Goal: Task Accomplishment & Management: Manage account settings

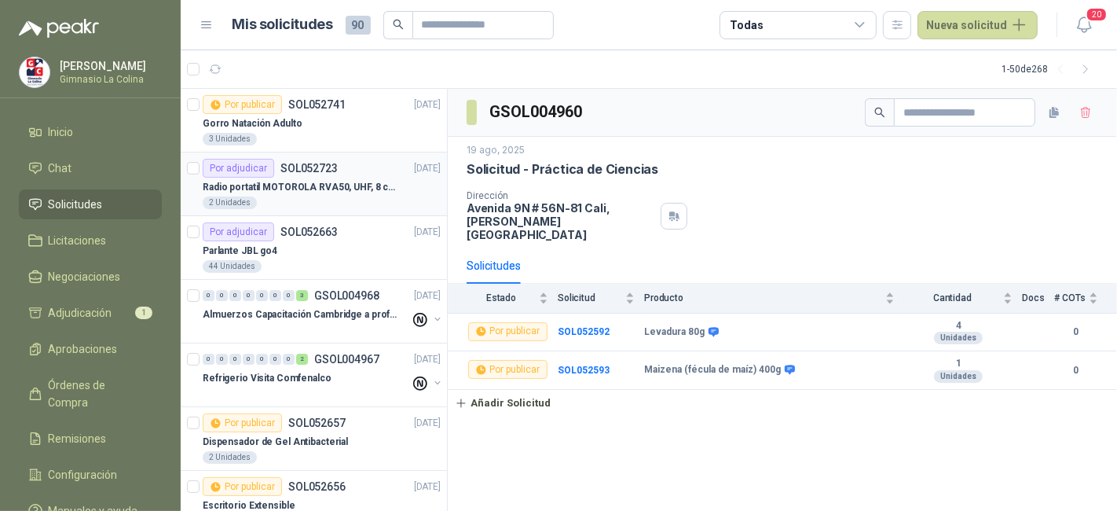
click at [278, 189] on p "Radio portatil MOTOROLA RVA50, UHF, 8 canales, 500MW" at bounding box center [301, 187] width 196 height 15
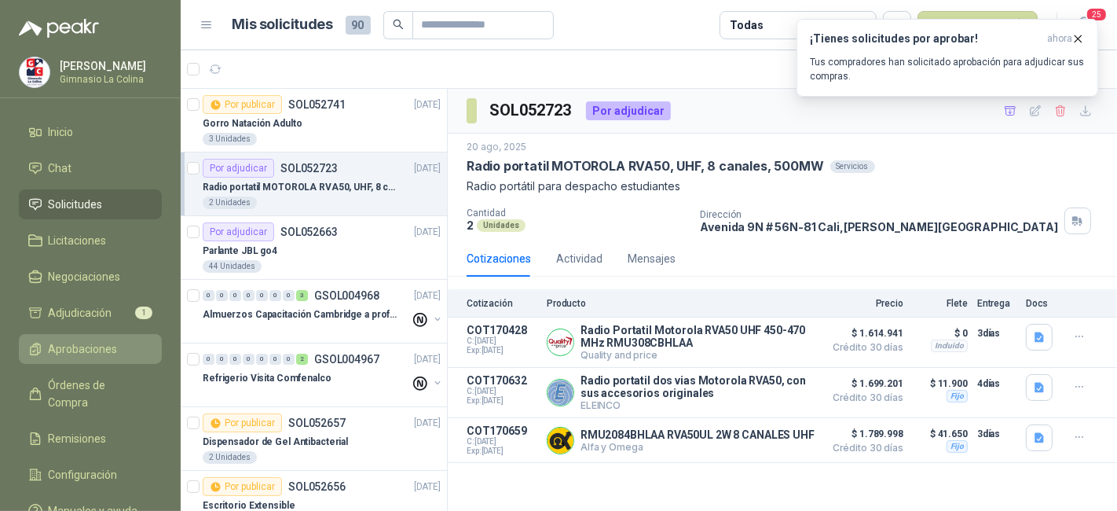
click at [56, 343] on span "Aprobaciones" at bounding box center [83, 348] width 69 height 17
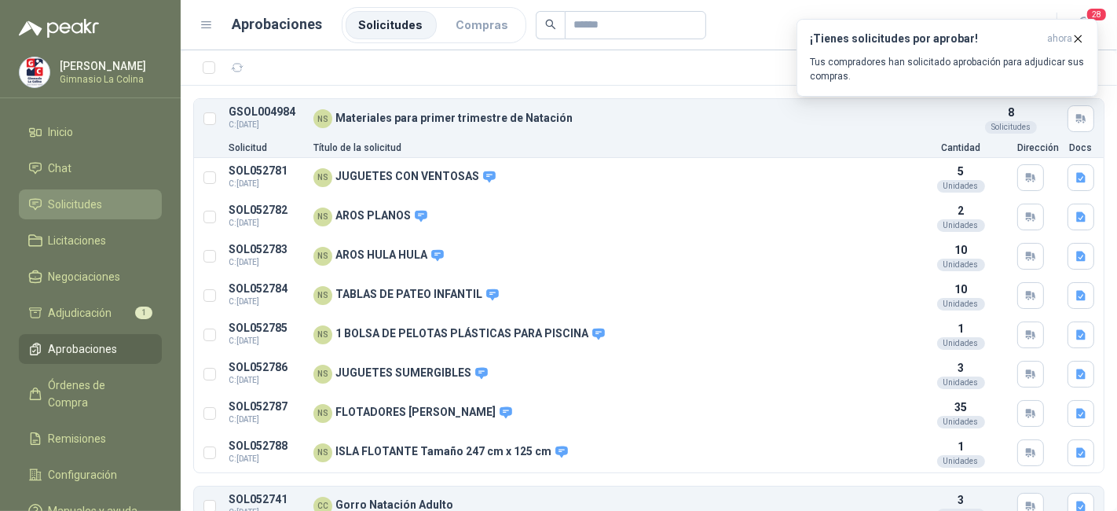
click at [83, 213] on link "Solicitudes" at bounding box center [90, 204] width 143 height 30
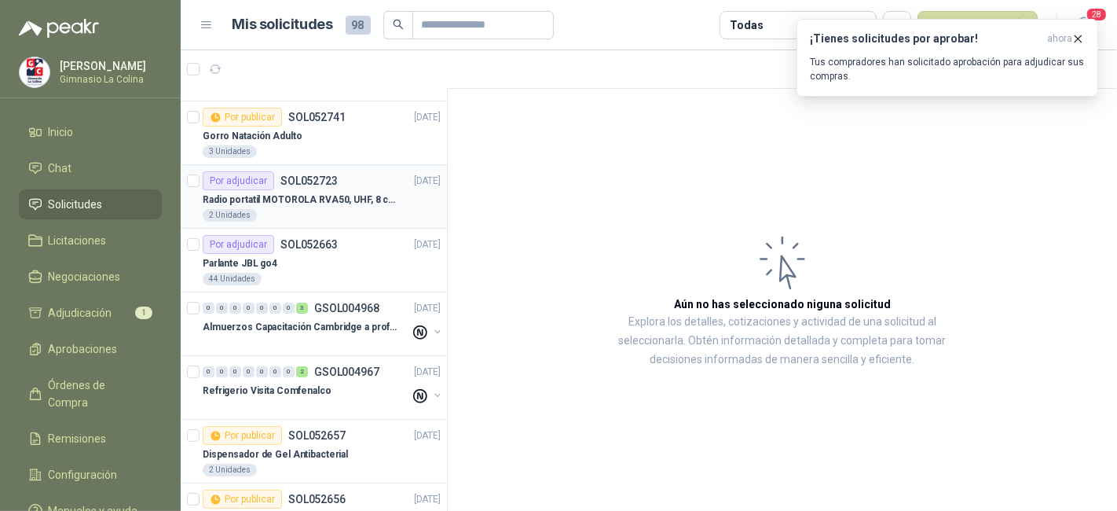
scroll to position [52, 0]
click at [299, 194] on p "Radio portatil MOTOROLA RVA50, UHF, 8 canales, 500MW" at bounding box center [301, 199] width 196 height 15
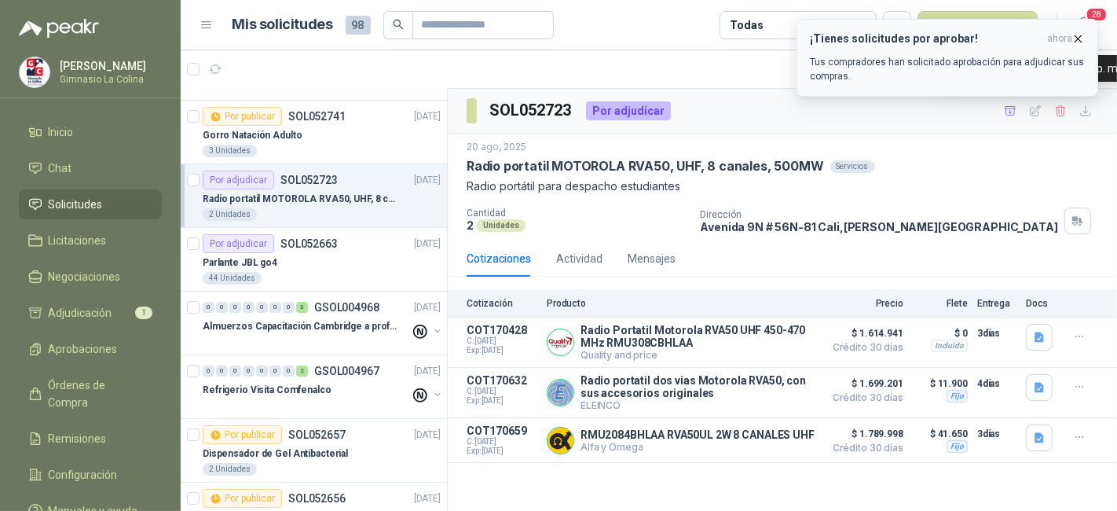
click at [1071, 36] on span "ahora" at bounding box center [1059, 38] width 25 height 13
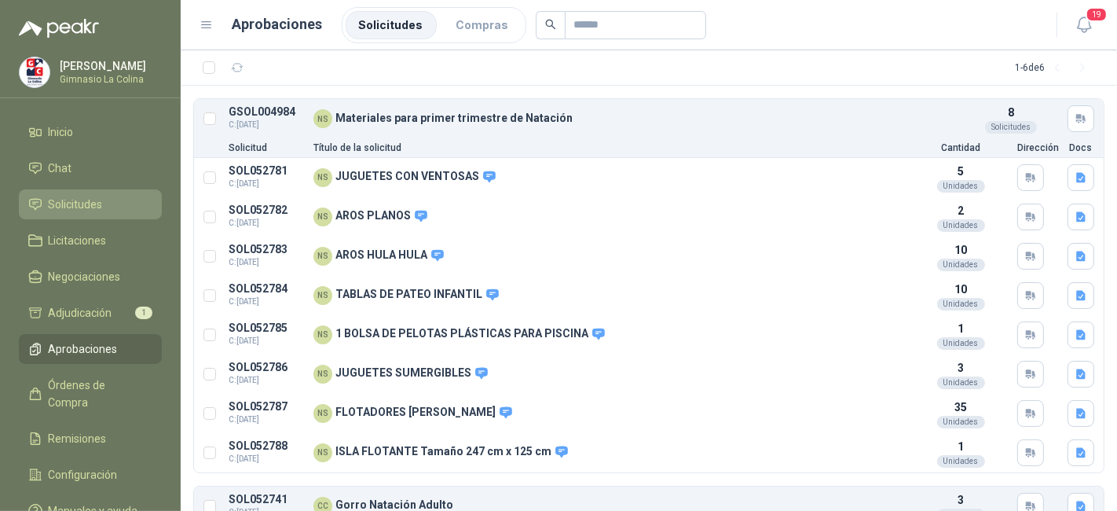
click at [99, 200] on span "Solicitudes" at bounding box center [76, 204] width 54 height 17
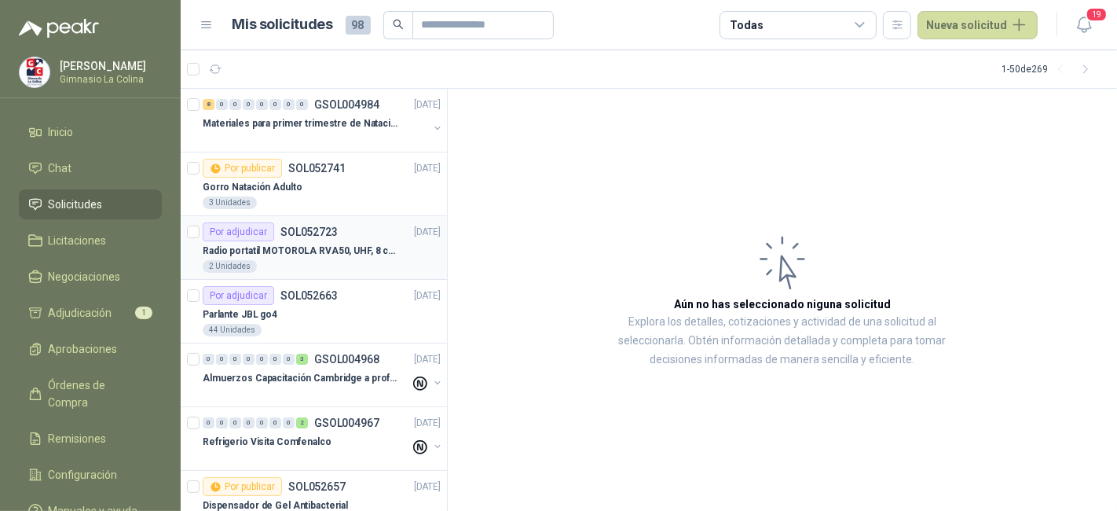
click at [367, 225] on div "Por adjudicar SOL052723 [DATE]" at bounding box center [322, 231] width 238 height 19
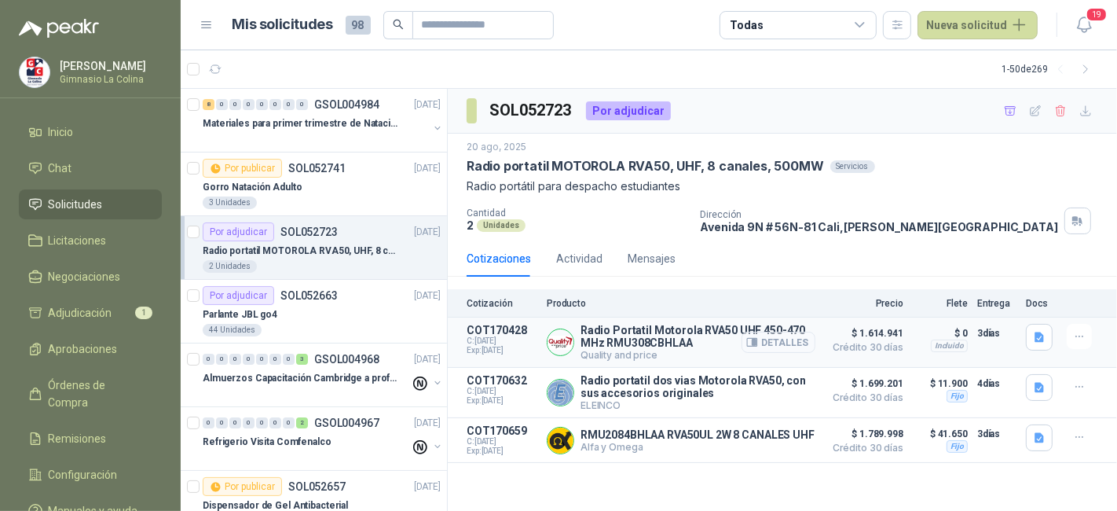
click at [774, 339] on button "Detalles" at bounding box center [779, 342] width 74 height 21
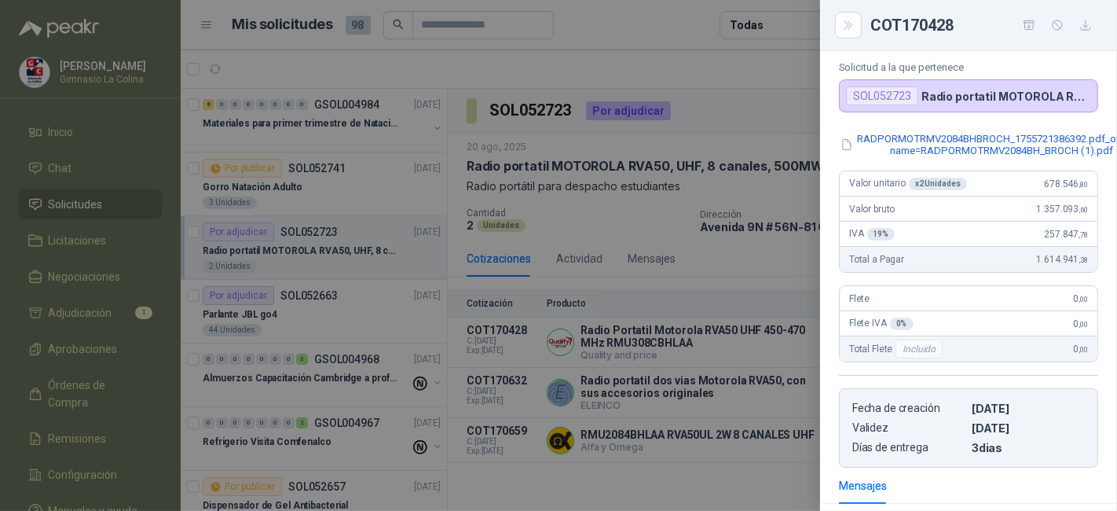
scroll to position [103, 0]
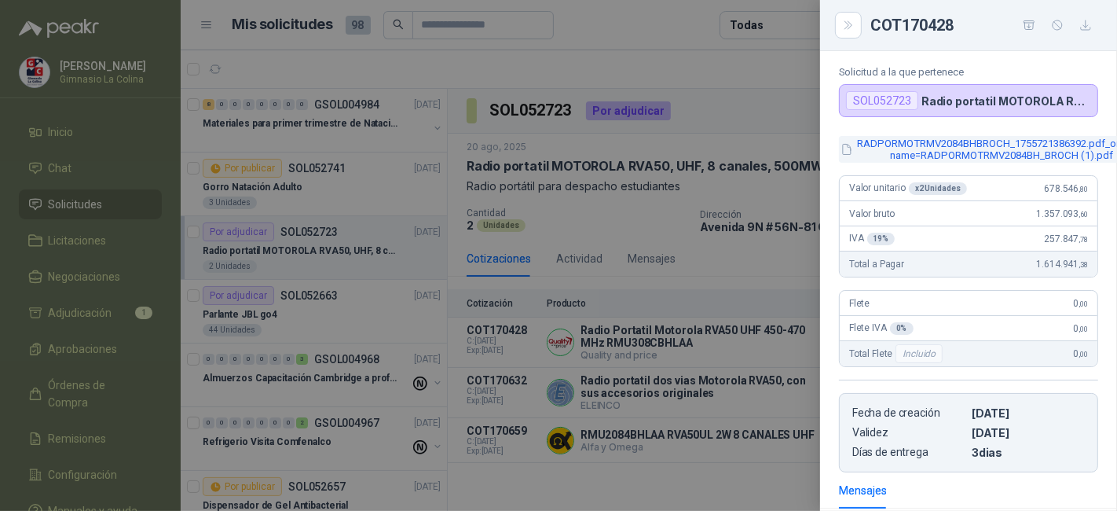
click at [912, 144] on button "RADPORMOTRMV2084BHBROCH_1755721386392.pdf_original-name=RADPORMOTRMV2084BH_BROC…" at bounding box center [994, 149] width 310 height 27
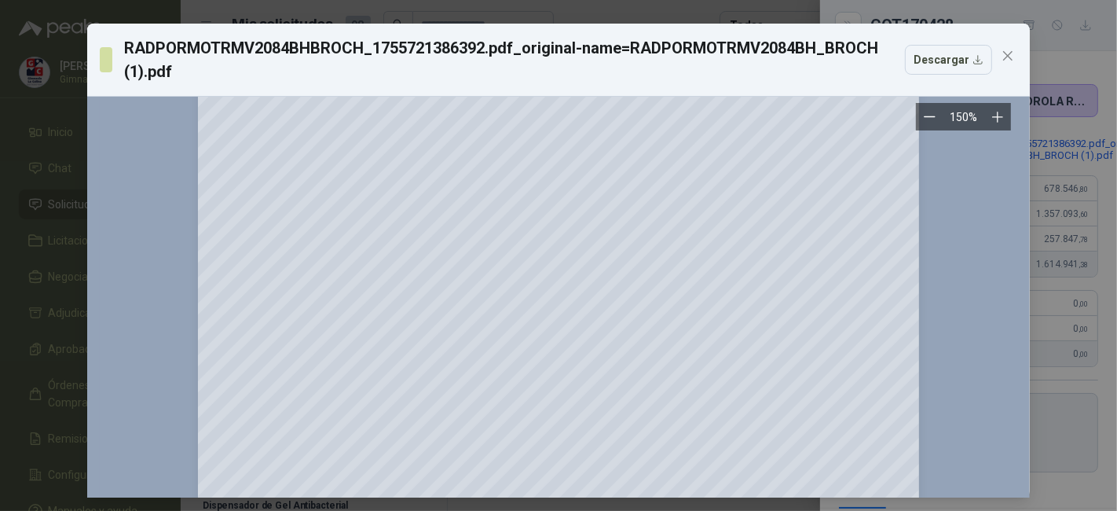
scroll to position [0, 0]
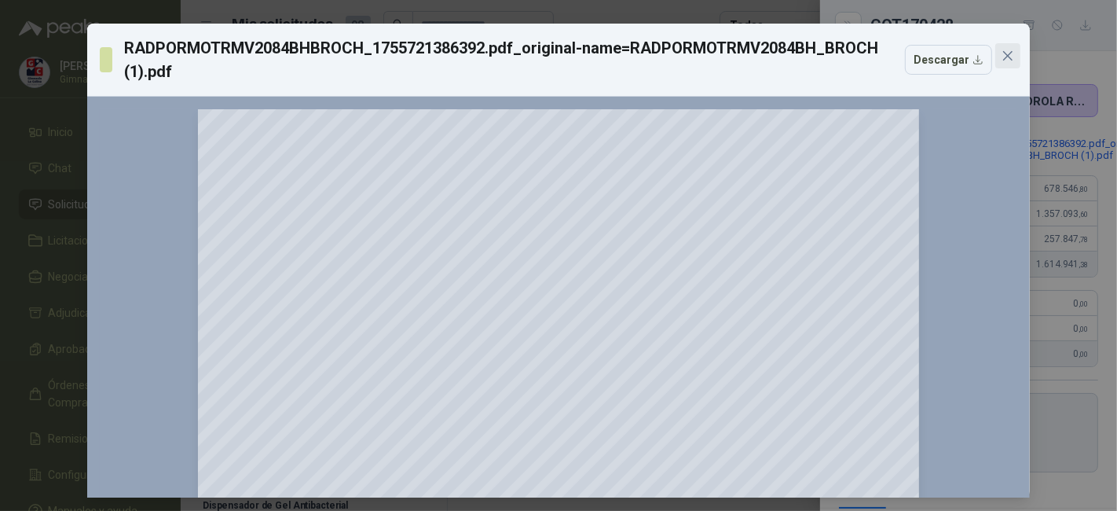
click at [1005, 53] on icon "close" at bounding box center [1007, 55] width 9 height 9
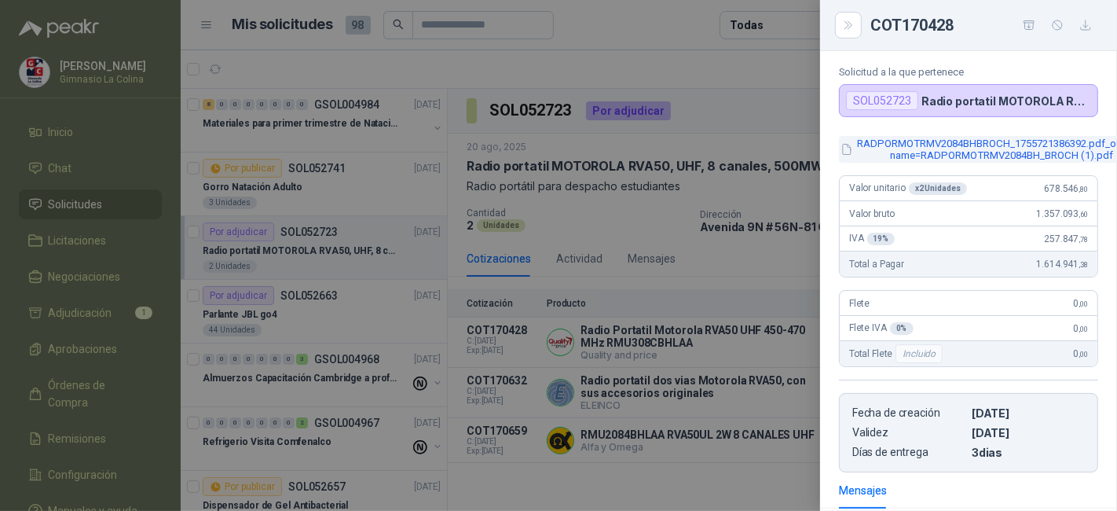
click at [951, 153] on button "RADPORMOTRMV2084BHBROCH_1755721386392.pdf_original-name=RADPORMOTRMV2084BH_BROC…" at bounding box center [994, 149] width 310 height 27
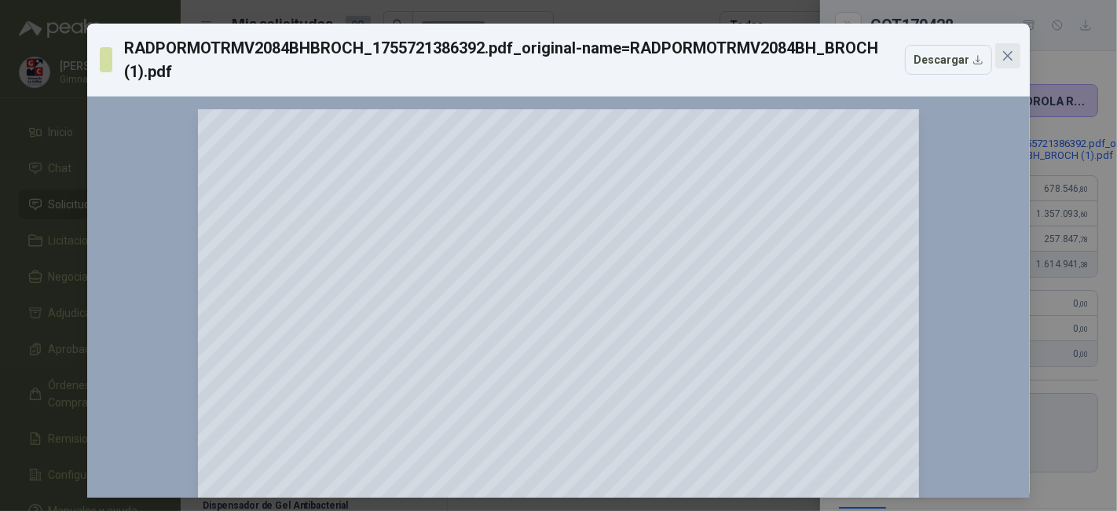
click at [1009, 50] on span "Close" at bounding box center [1007, 55] width 25 height 13
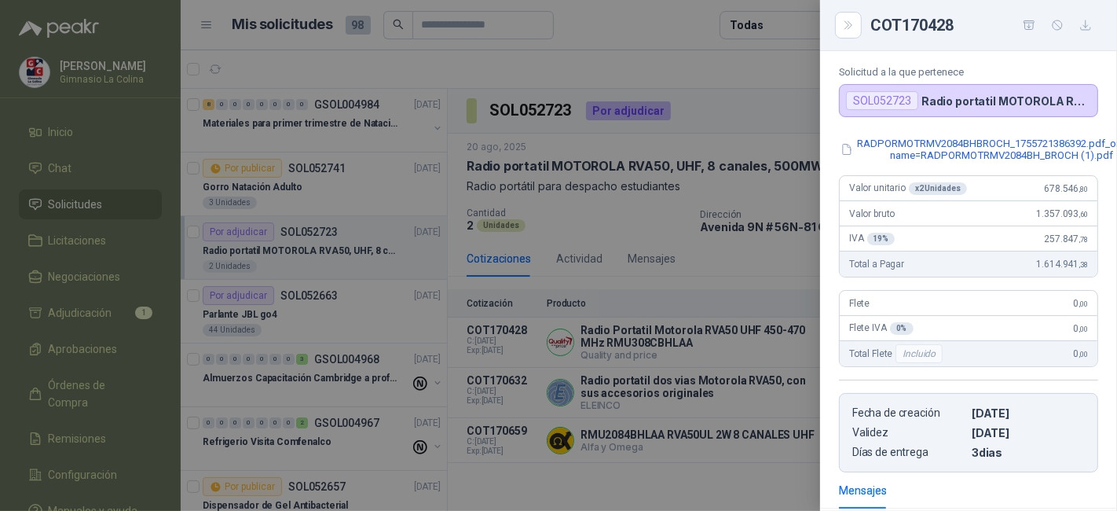
click at [691, 250] on div at bounding box center [558, 255] width 1117 height 511
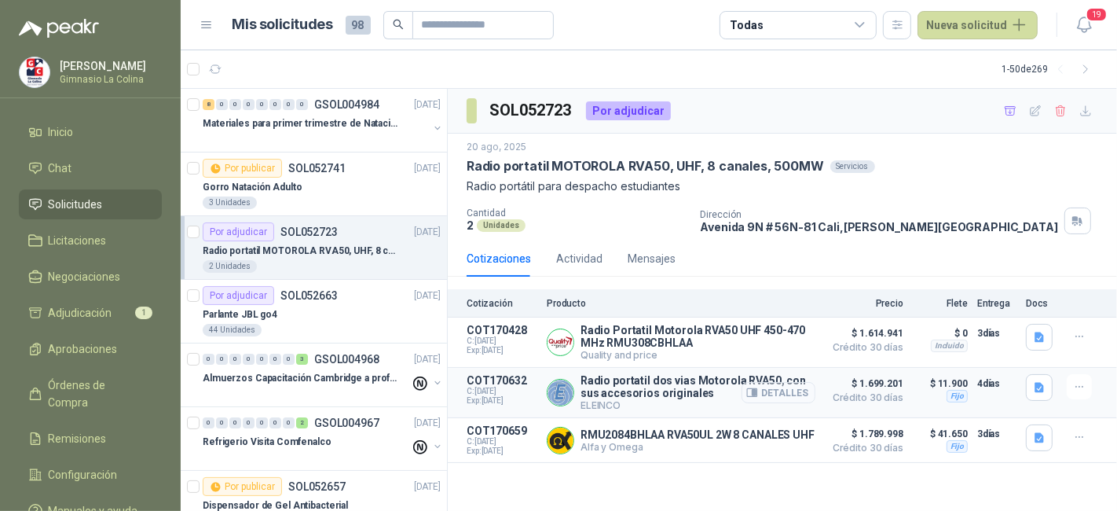
click at [790, 397] on button "Detalles" at bounding box center [779, 392] width 74 height 21
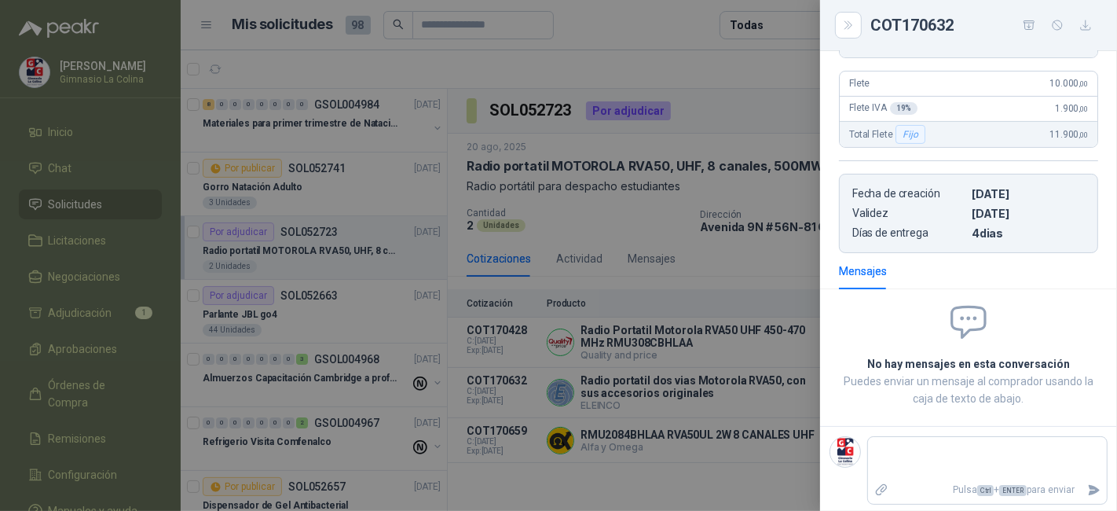
scroll to position [0, 0]
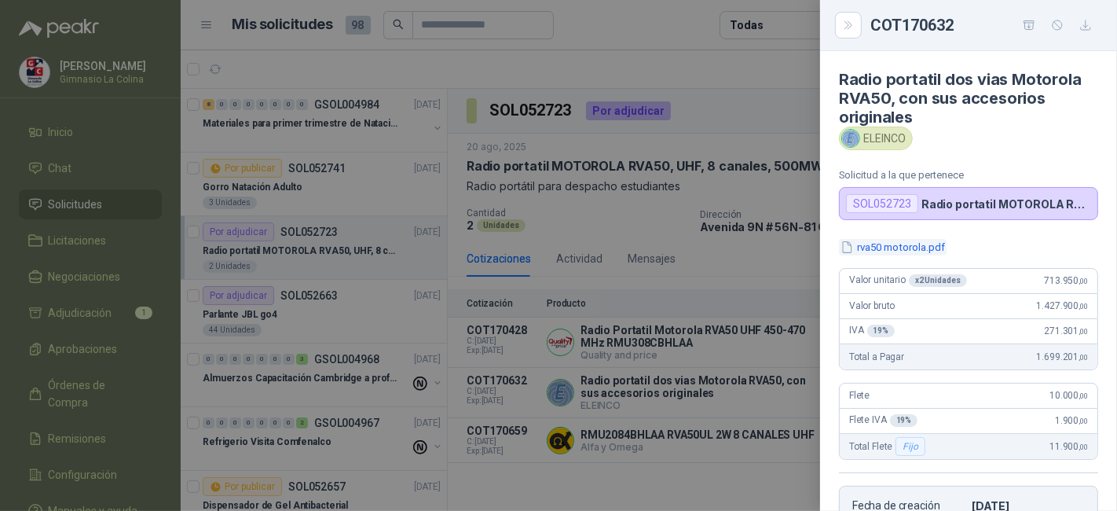
click at [896, 245] on button "rva50 motorola.pdf" at bounding box center [893, 247] width 108 height 16
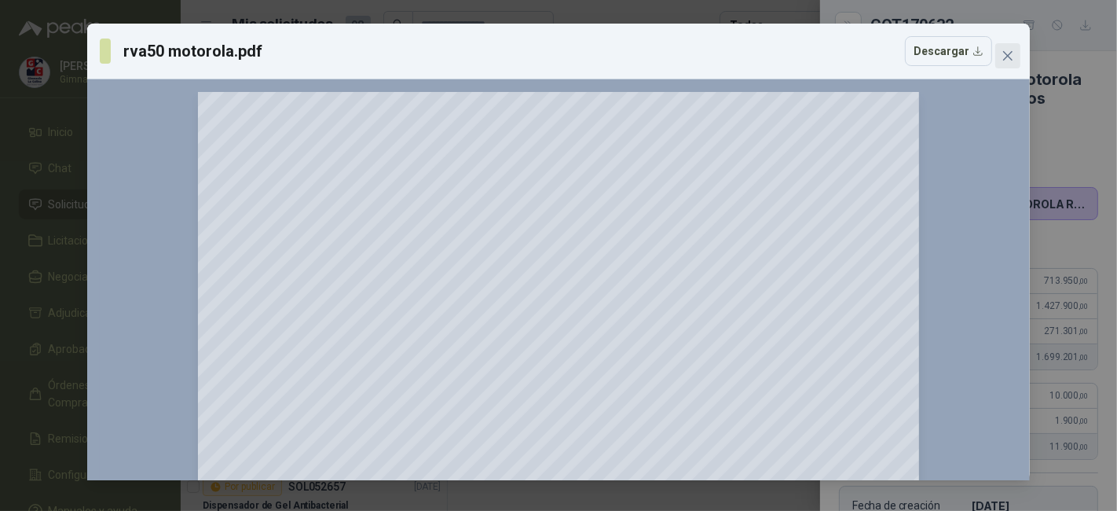
click at [1006, 50] on icon "close" at bounding box center [1008, 55] width 13 height 13
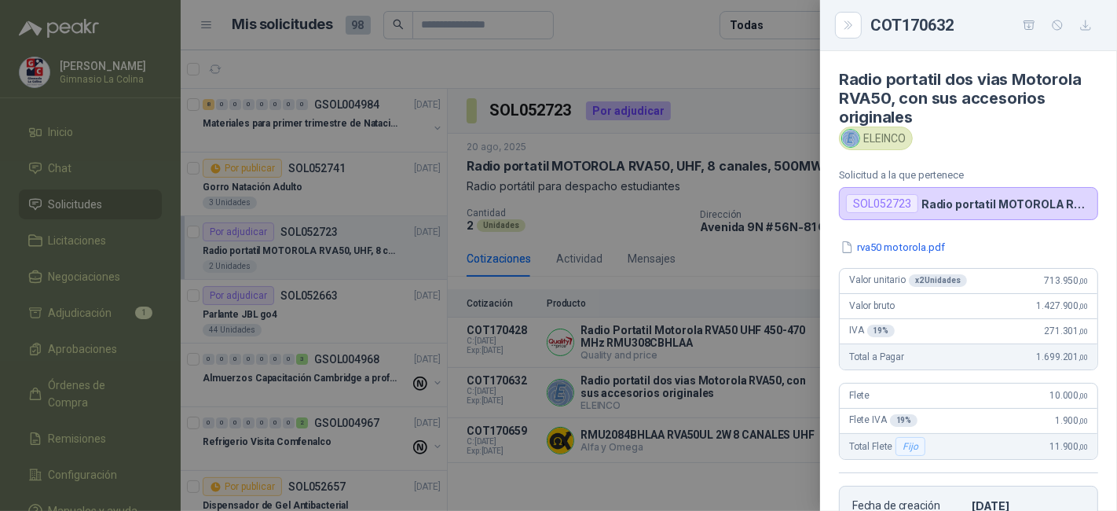
click at [775, 100] on div at bounding box center [558, 255] width 1117 height 511
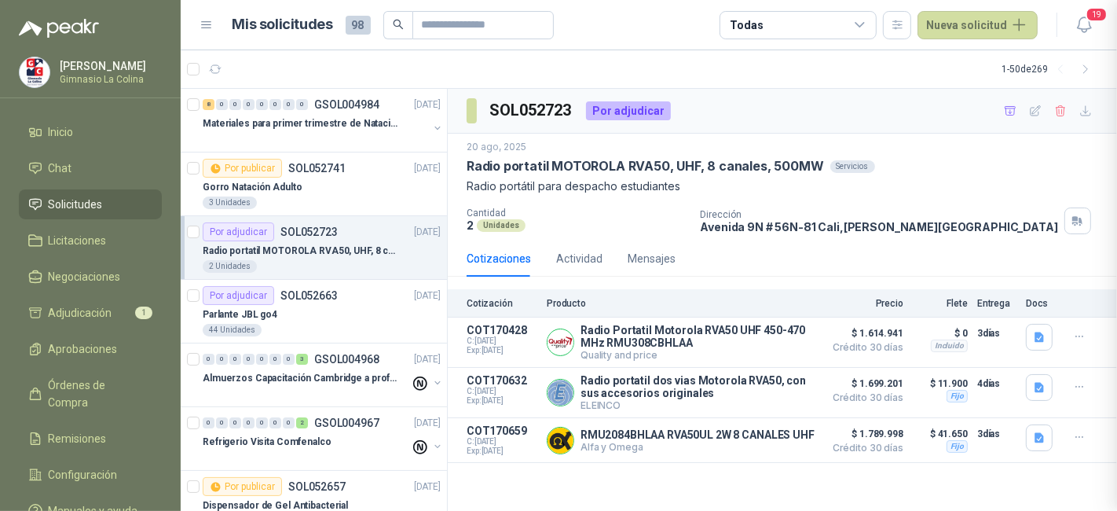
scroll to position [312, 0]
click at [1076, 339] on icon "button" at bounding box center [1079, 336] width 13 height 13
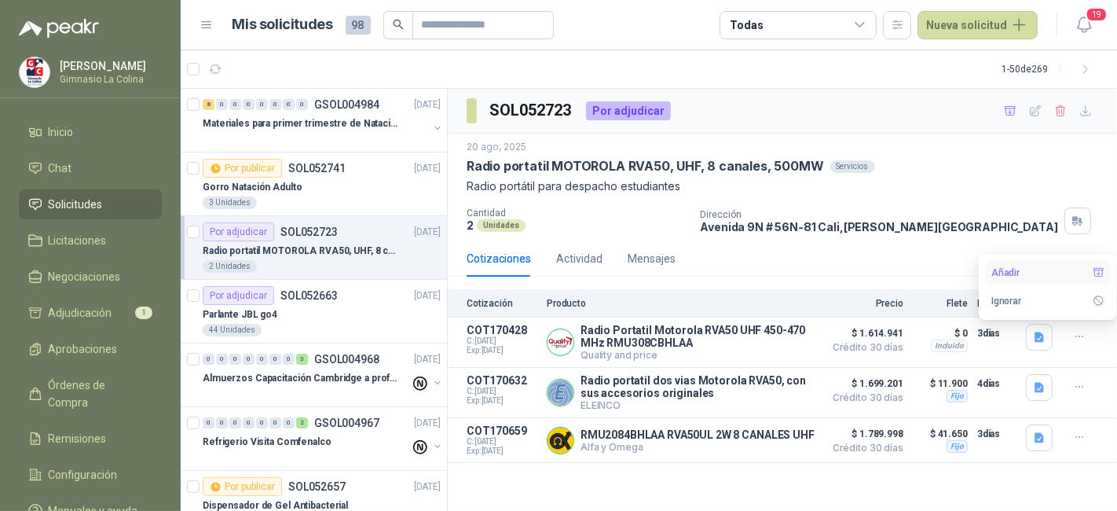
click at [1030, 265] on button "Añadir" at bounding box center [1048, 272] width 126 height 25
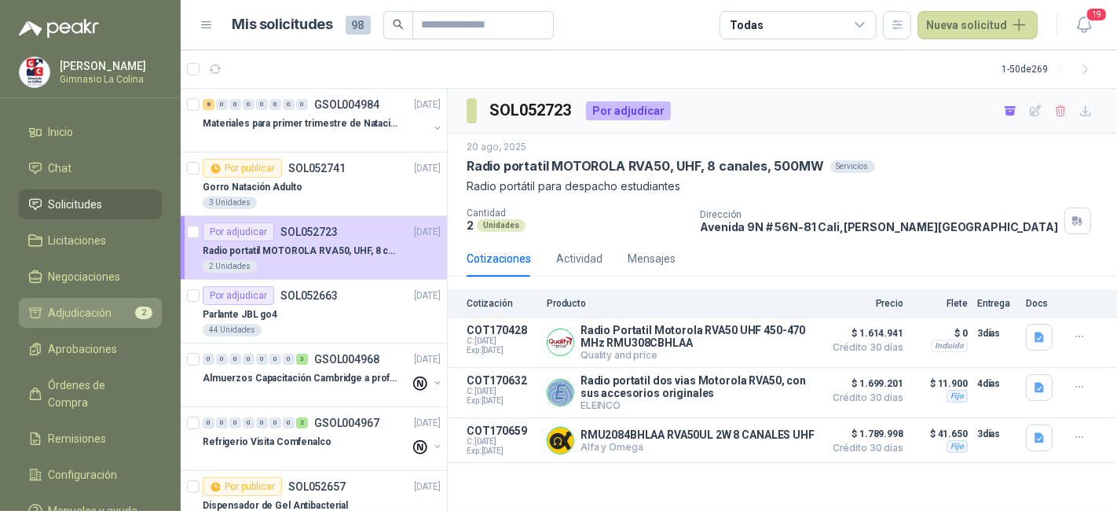
click at [93, 301] on link "Adjudicación 2" at bounding box center [90, 313] width 143 height 30
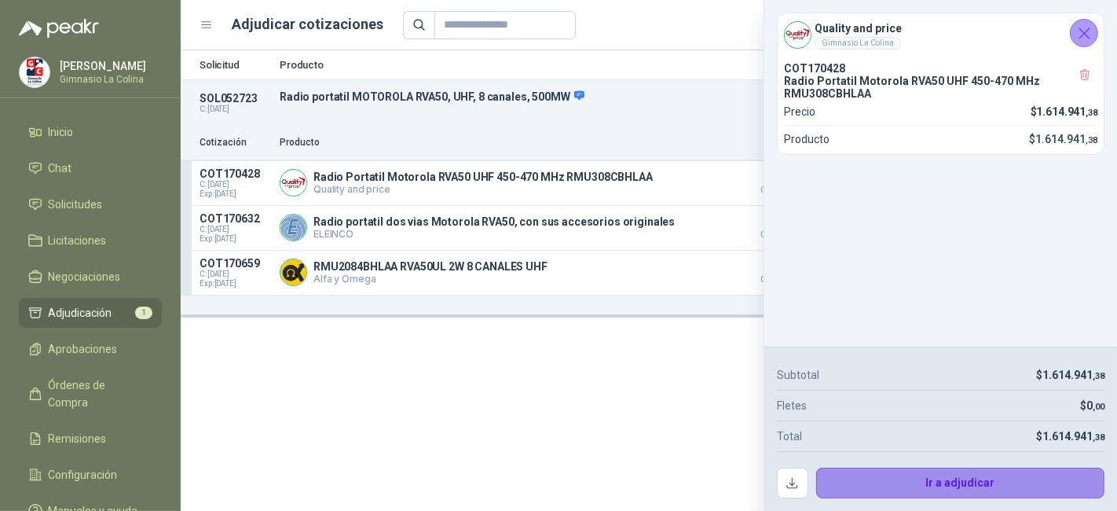
click at [990, 476] on button "Ir a adjudicar" at bounding box center [960, 482] width 289 height 31
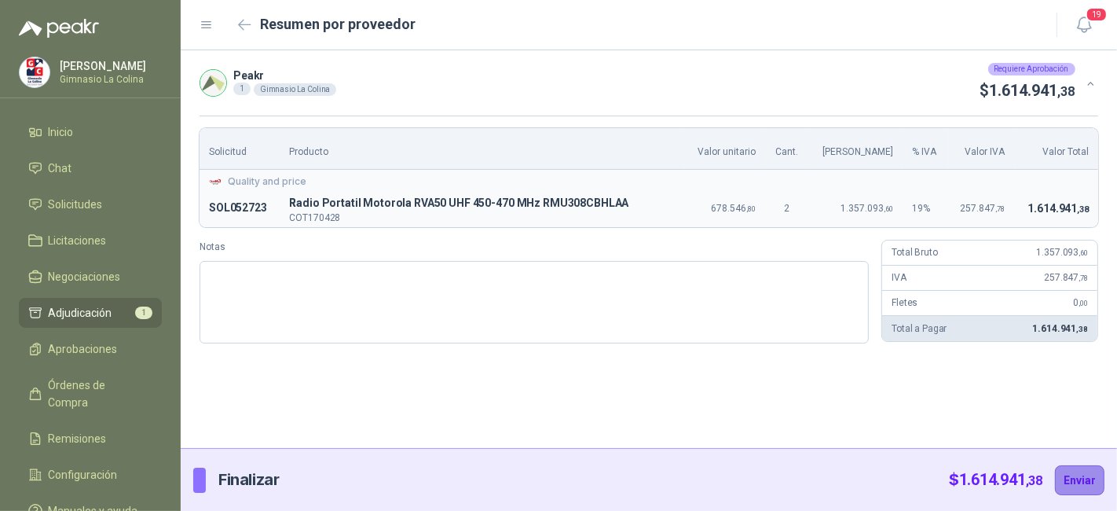
click at [1087, 478] on button "Enviar" at bounding box center [1079, 480] width 49 height 30
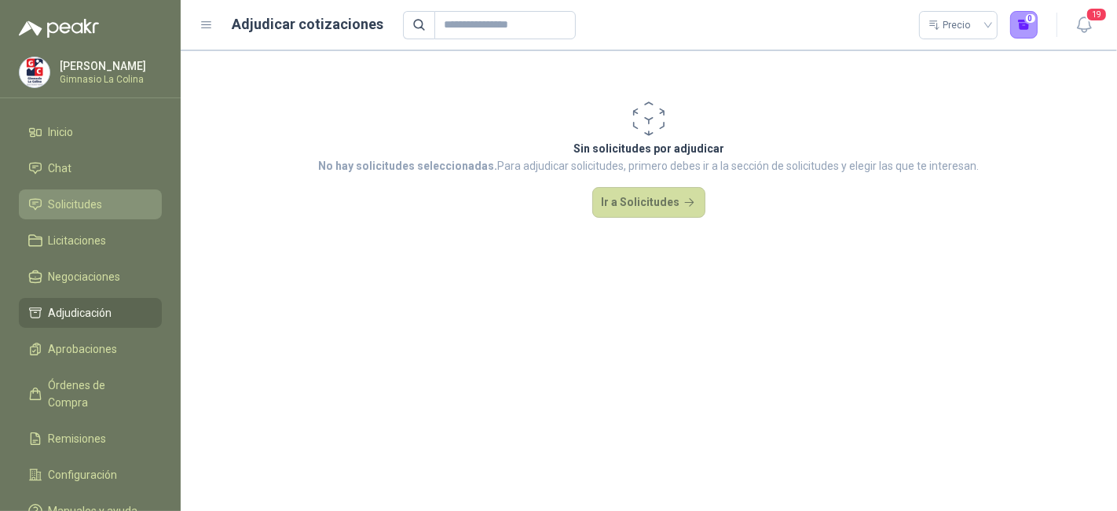
click at [63, 213] on link "Solicitudes" at bounding box center [90, 204] width 143 height 30
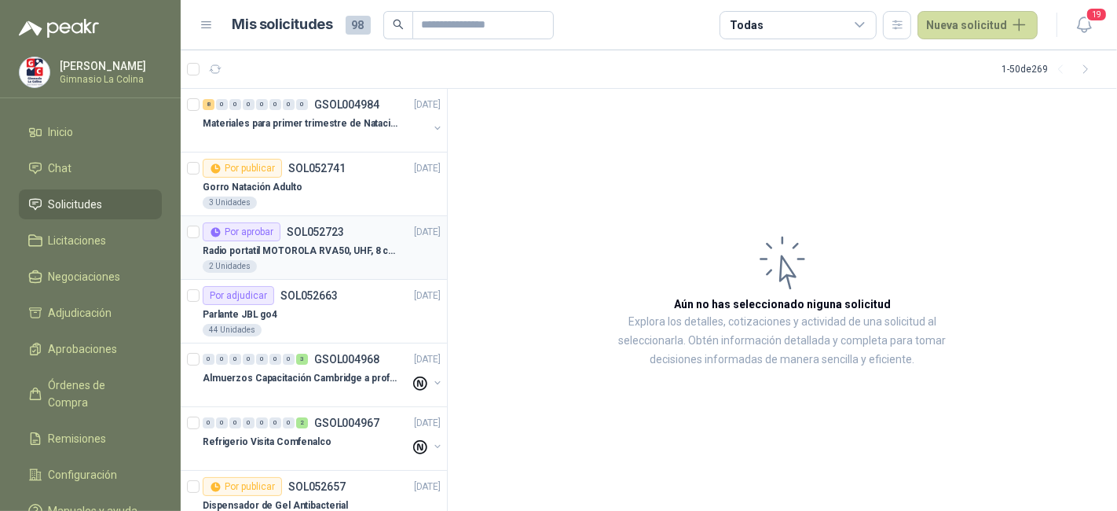
click at [332, 252] on p "Radio portatil MOTOROLA RVA50, UHF, 8 canales, 500MW" at bounding box center [301, 251] width 196 height 15
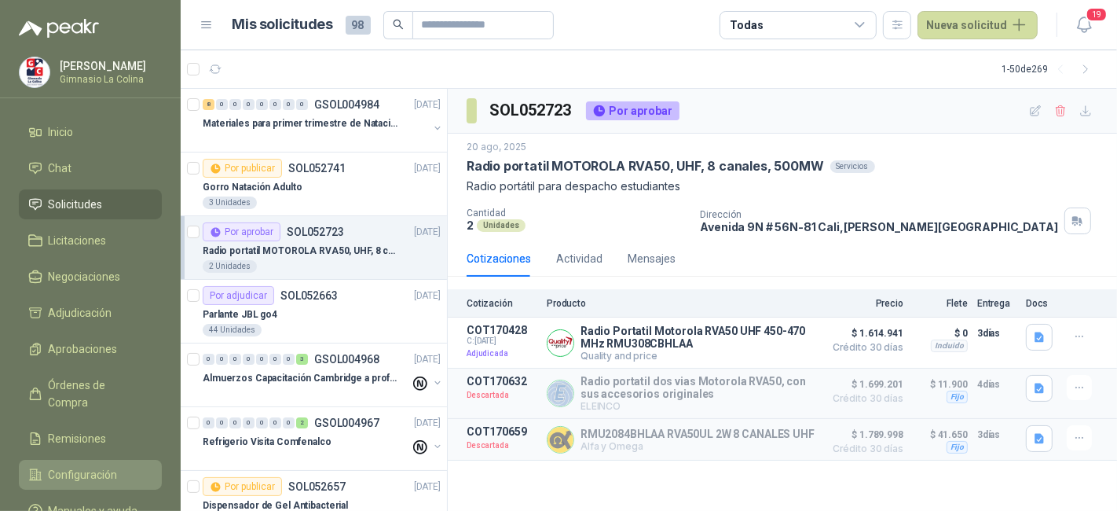
click at [94, 460] on link "Configuración" at bounding box center [90, 475] width 143 height 30
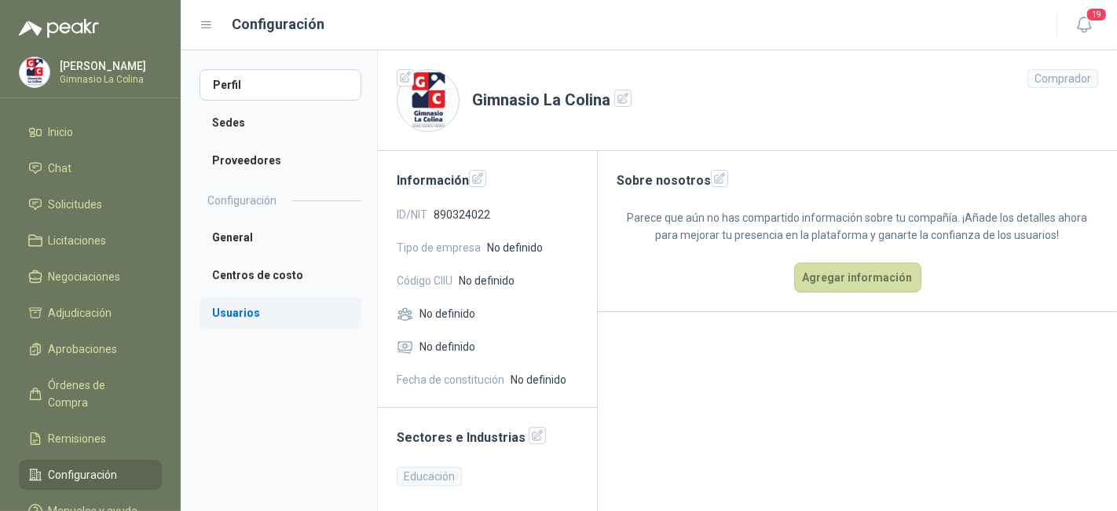
click at [266, 302] on li "Usuarios" at bounding box center [281, 312] width 162 height 31
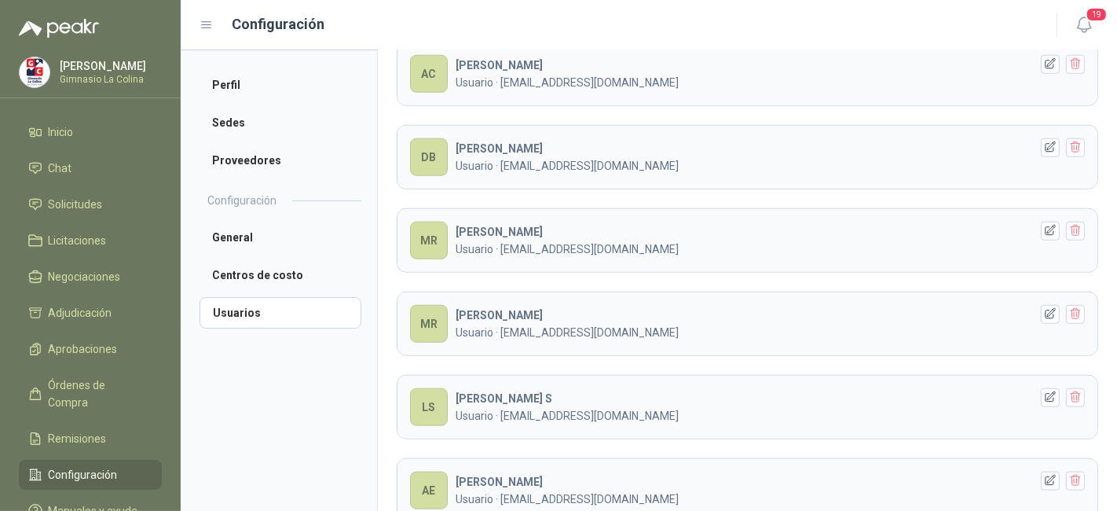
scroll to position [1480, 0]
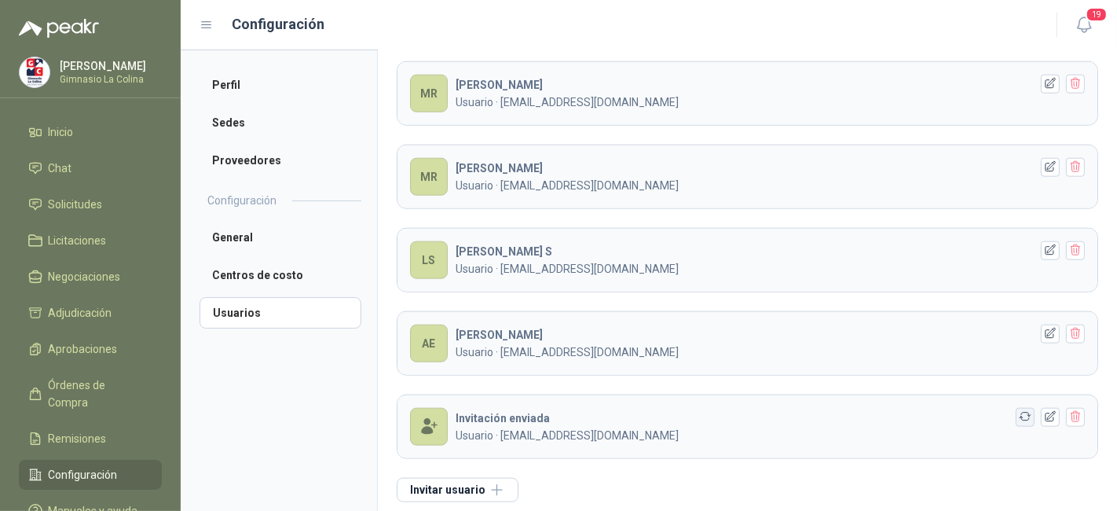
click at [1019, 410] on icon "button" at bounding box center [1025, 416] width 13 height 13
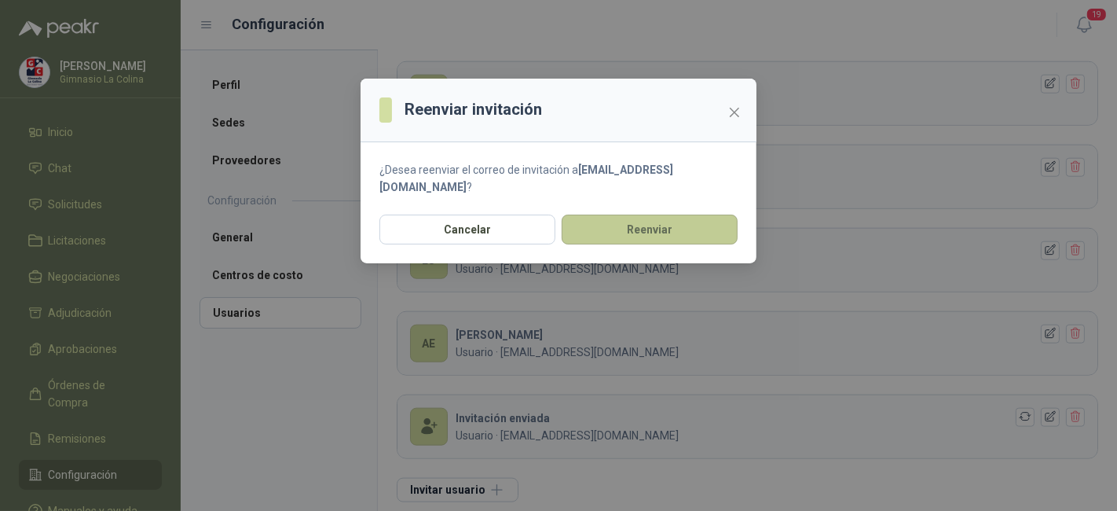
click at [705, 233] on button "Reenviar" at bounding box center [650, 229] width 176 height 30
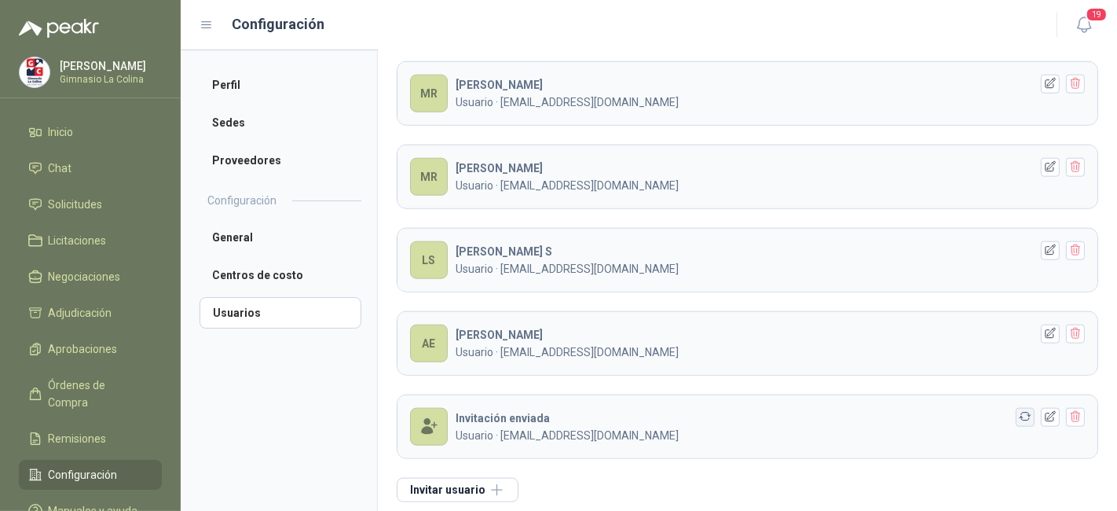
click at [1019, 410] on icon "button" at bounding box center [1025, 416] width 13 height 13
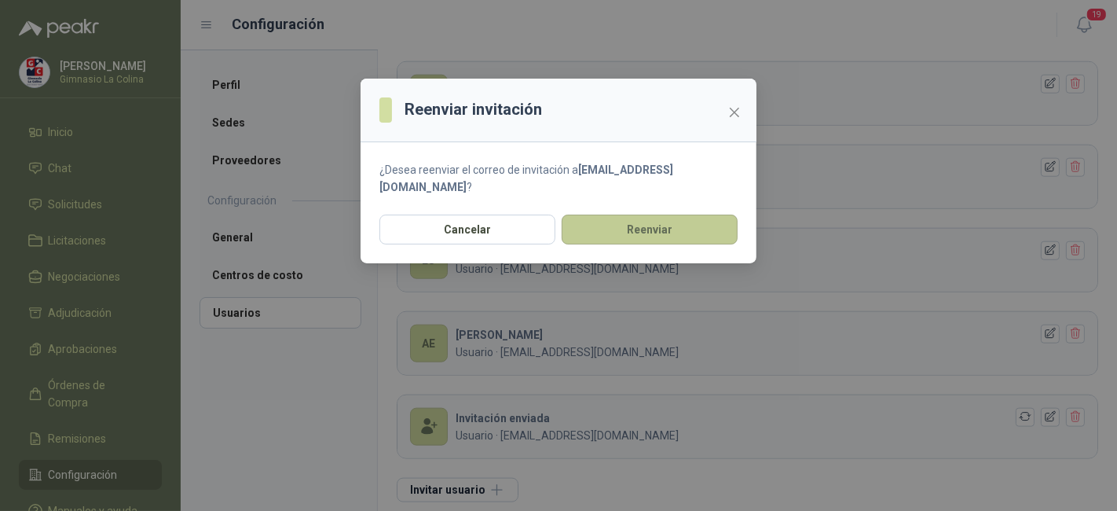
click at [645, 218] on button "Reenviar" at bounding box center [650, 229] width 176 height 30
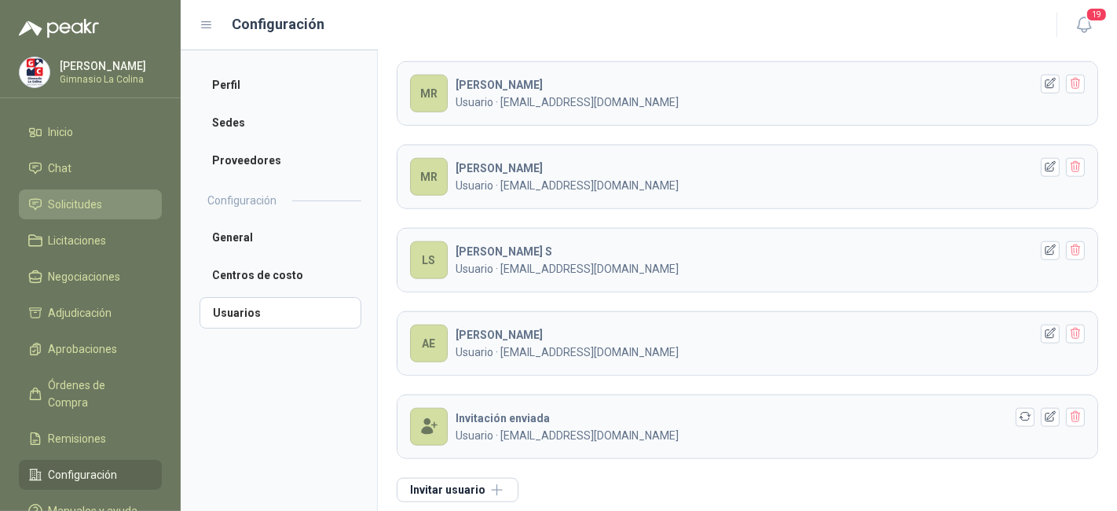
click at [97, 216] on link "Solicitudes" at bounding box center [90, 204] width 143 height 30
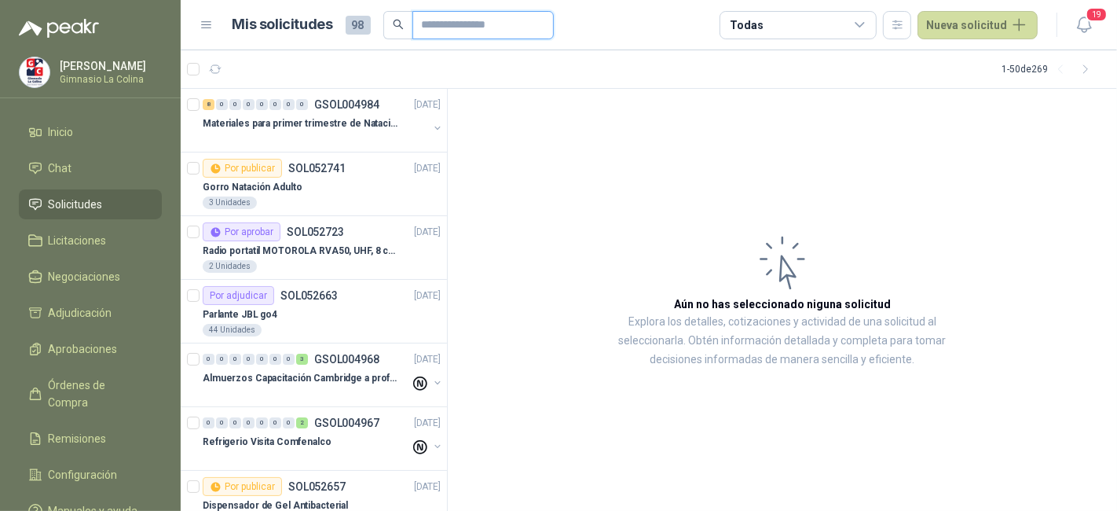
click at [444, 17] on input "text" at bounding box center [477, 25] width 110 height 27
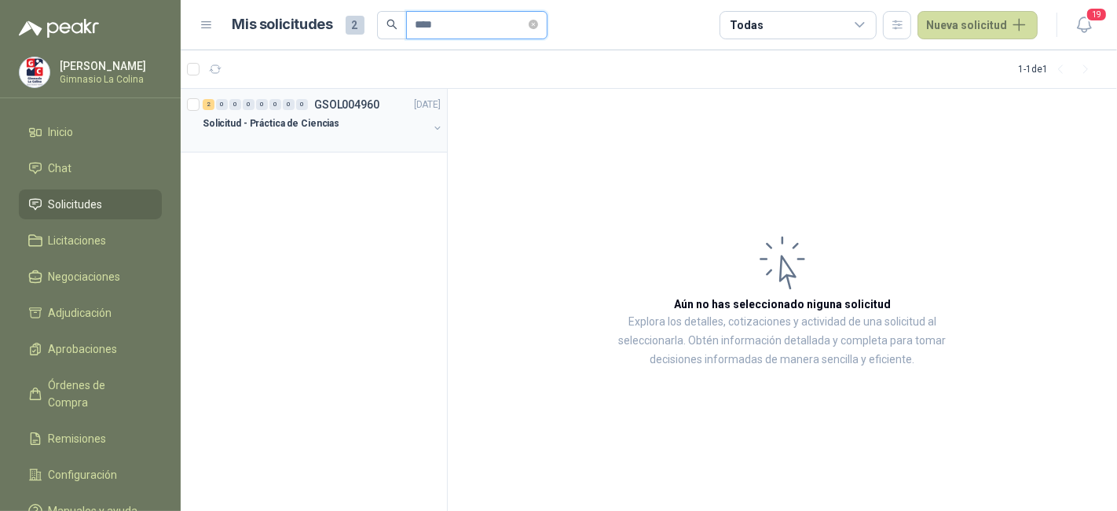
type input "****"
click at [368, 129] on div "Solicitud - Práctica de Ciencias" at bounding box center [315, 123] width 225 height 19
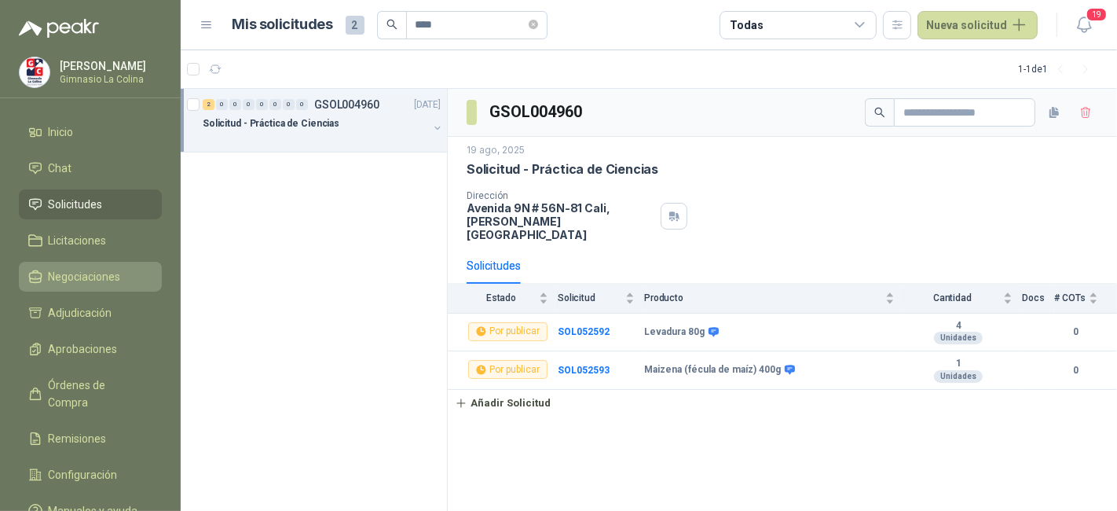
click at [125, 268] on li "Negociaciones" at bounding box center [90, 276] width 124 height 17
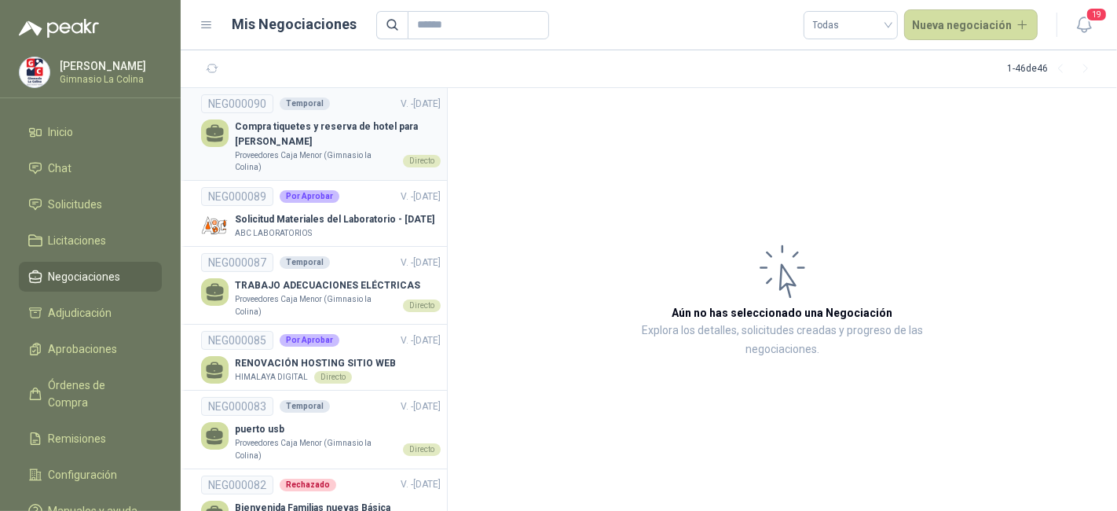
click at [356, 138] on p "Compra tiquetes y reserva de hotel para [PERSON_NAME]" at bounding box center [338, 134] width 206 height 30
